Goal: Transaction & Acquisition: Book appointment/travel/reservation

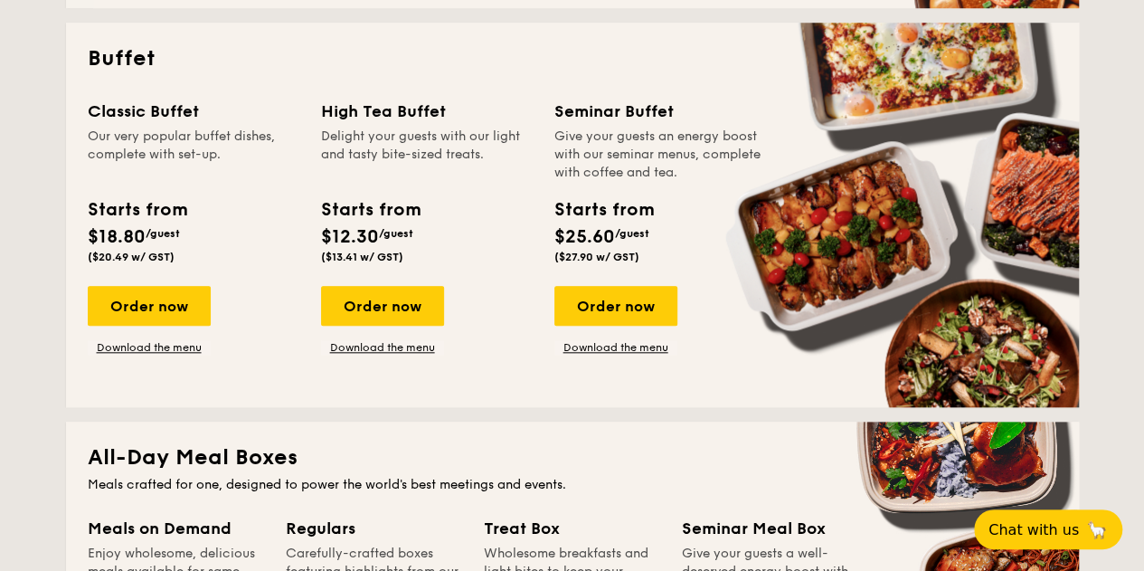
scroll to position [801, 0]
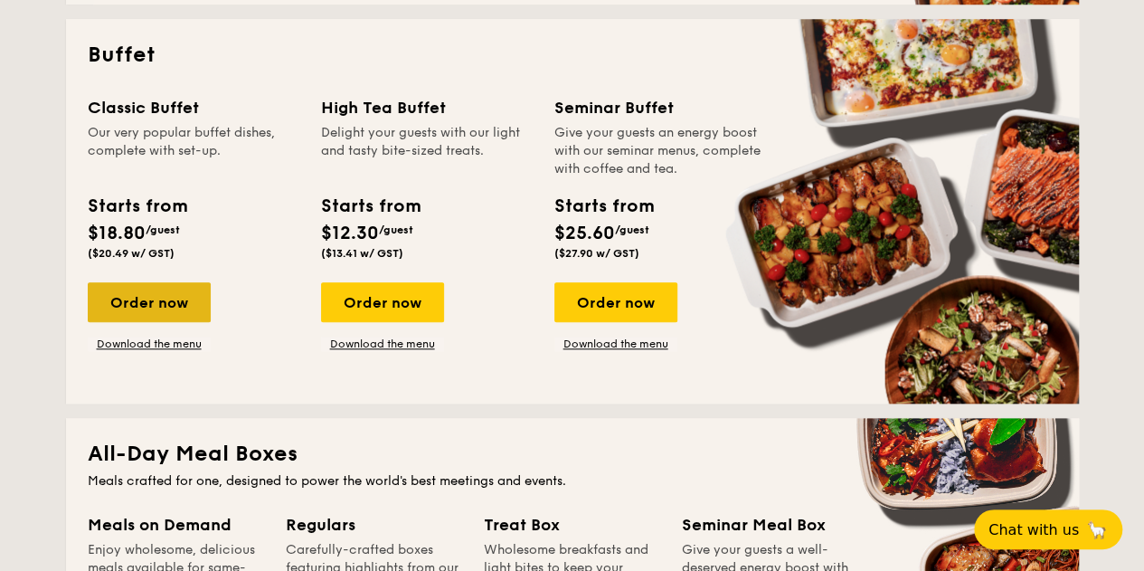
click at [136, 316] on div "Order now" at bounding box center [149, 302] width 123 height 40
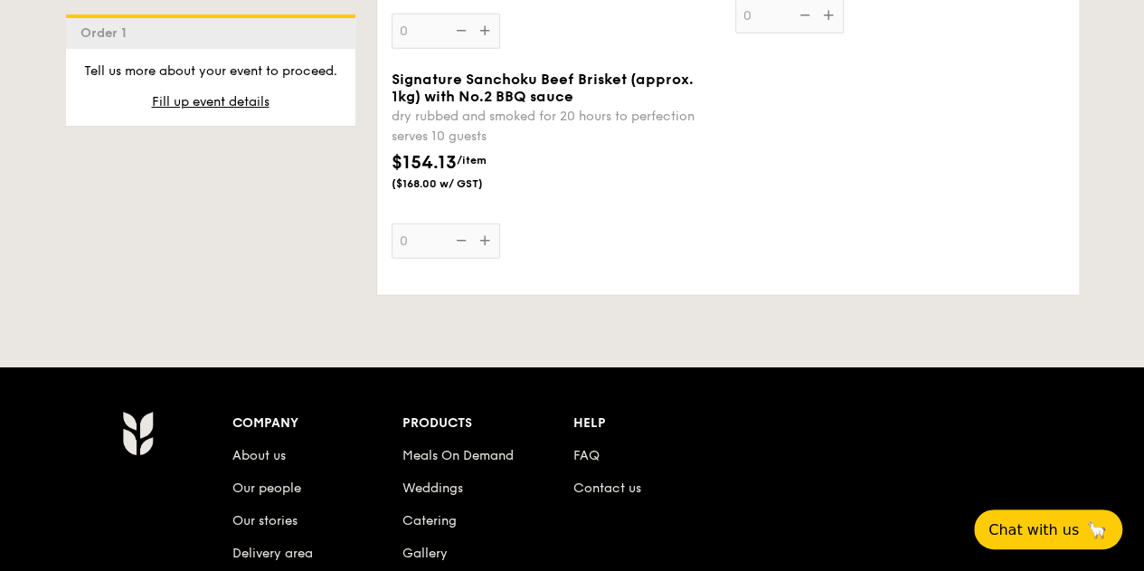
scroll to position [2666, 0]
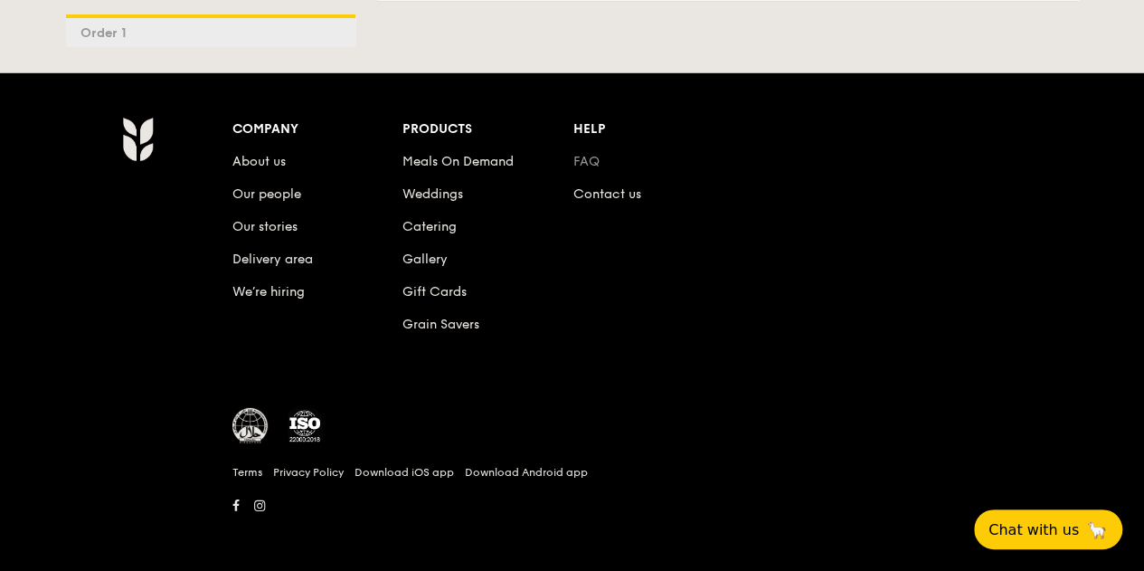
click at [587, 156] on link "FAQ" at bounding box center [586, 161] width 26 height 15
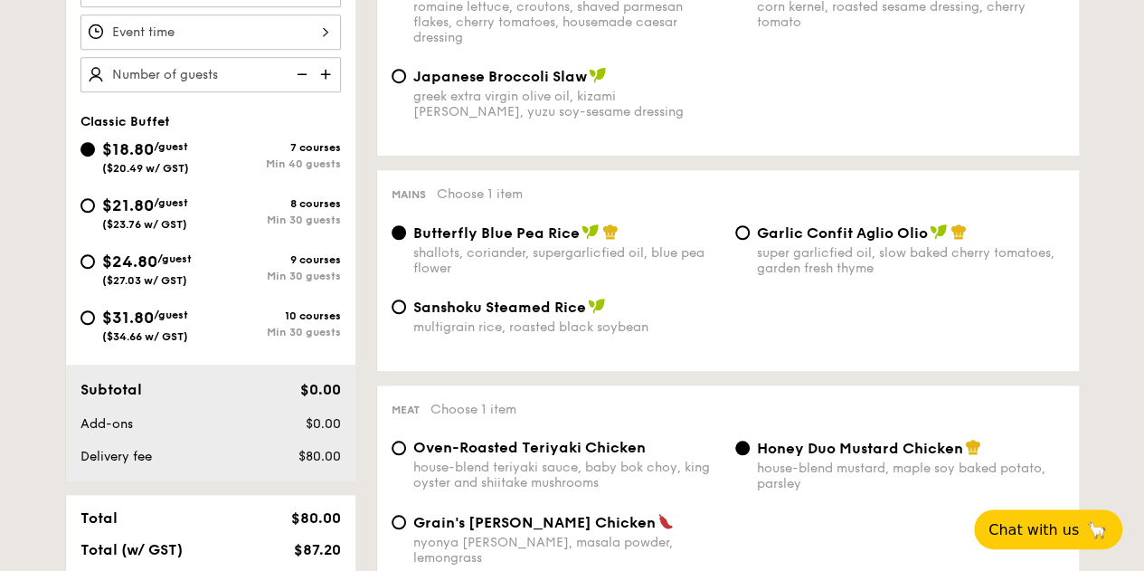
scroll to position [405, 0]
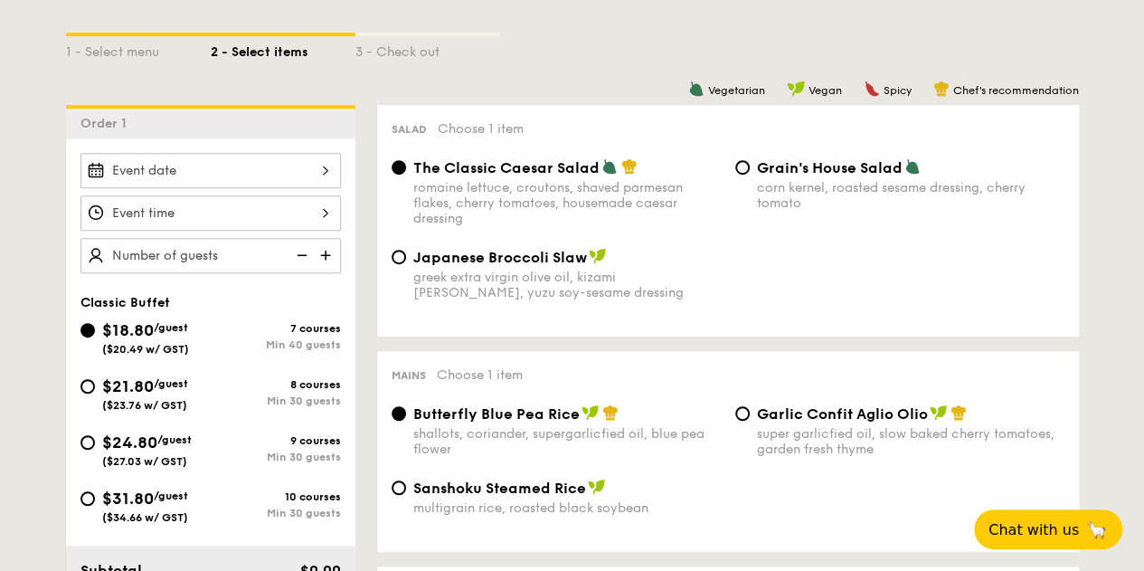
click at [303, 151] on div "Classic Buffet $18.80 /guest ($20.49 w/ GST) 7 courses Min 40 guests $21.80 /gu…" at bounding box center [210, 399] width 289 height 523
click at [291, 169] on div at bounding box center [210, 170] width 260 height 35
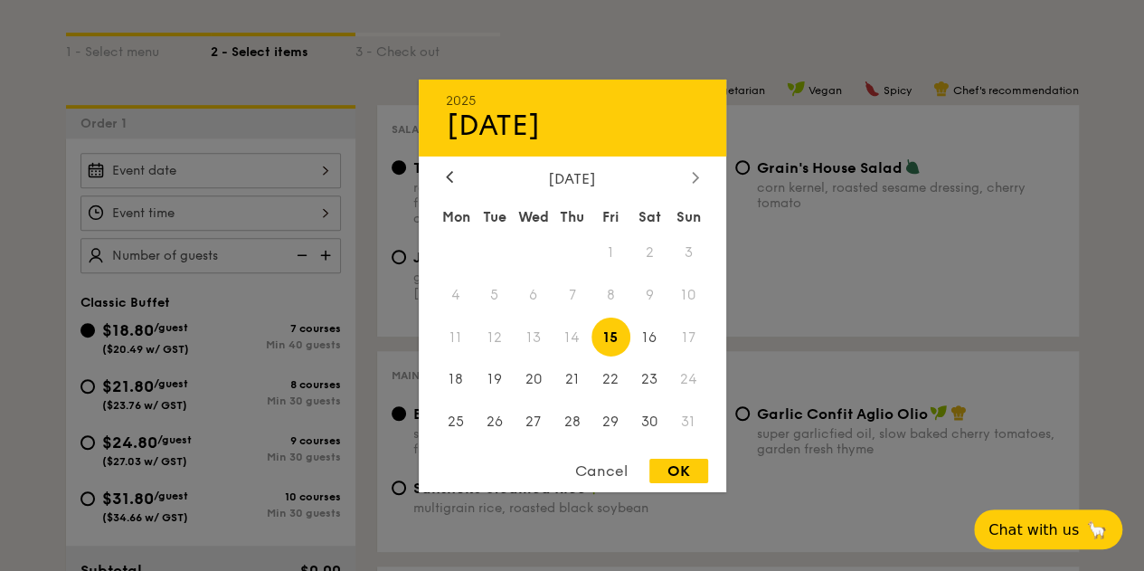
click at [696, 178] on icon at bounding box center [695, 177] width 7 height 12
click at [446, 174] on icon at bounding box center [449, 177] width 7 height 12
click at [691, 378] on span "24" at bounding box center [688, 379] width 39 height 39
click at [707, 392] on div "Mon Tue Wed Thu Fri Sat Sun 1 2 3 4 5 6 7 8 9 10 11 12 13 14 15 16 17 18 19 20 …" at bounding box center [572, 322] width 307 height 244
click at [833, 343] on div at bounding box center [572, 285] width 1144 height 571
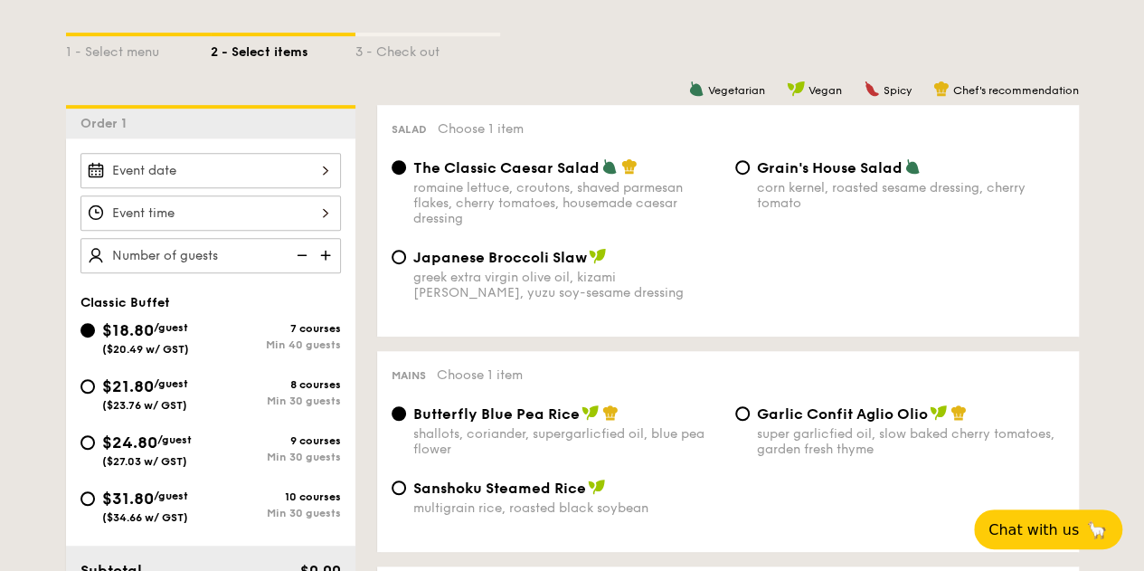
click at [257, 206] on div at bounding box center [210, 212] width 260 height 35
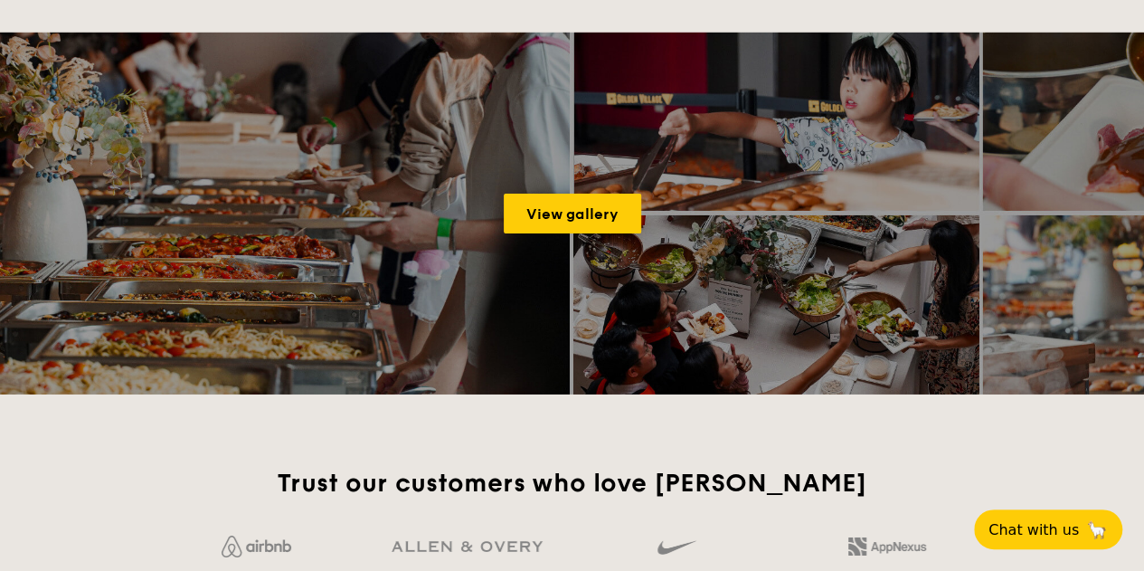
scroll to position [2735, 0]
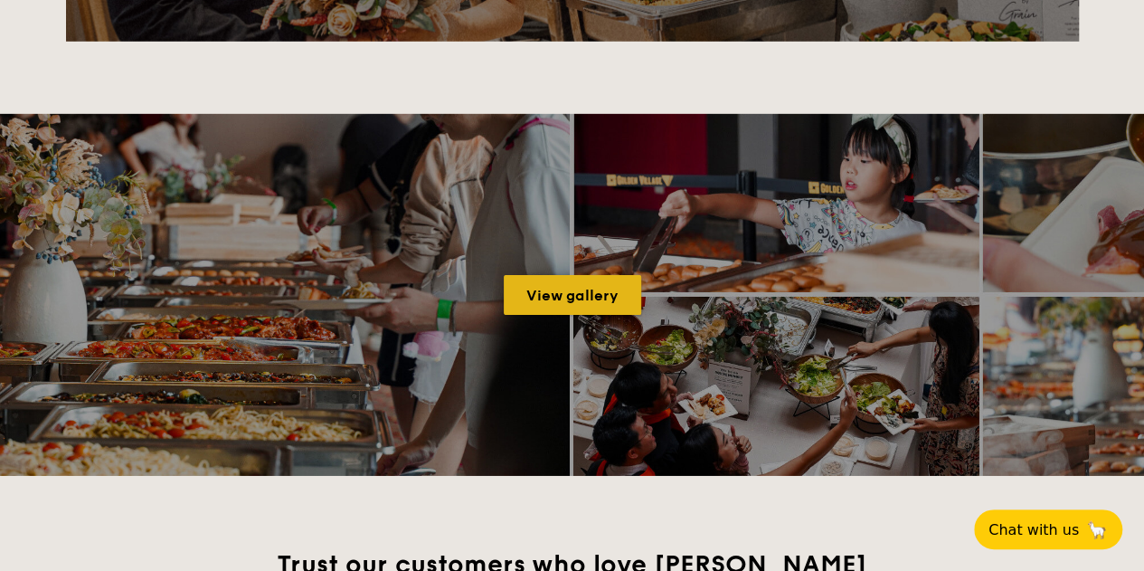
click at [597, 290] on link "View gallery" at bounding box center [572, 295] width 137 height 40
